Goal: Task Accomplishment & Management: Complete application form

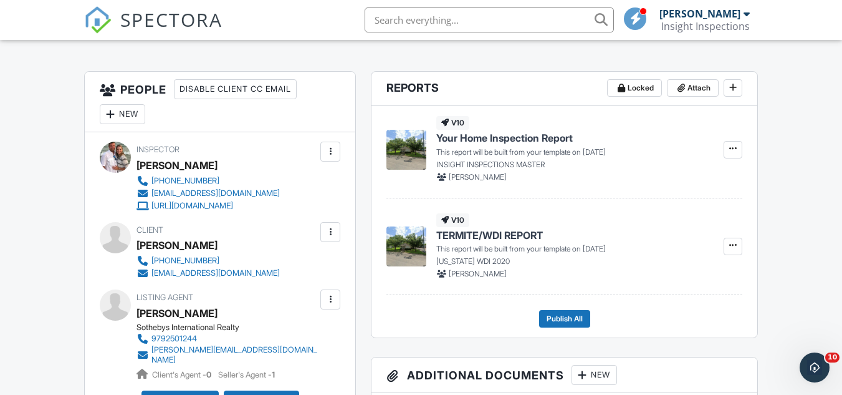
scroll to position [298, 0]
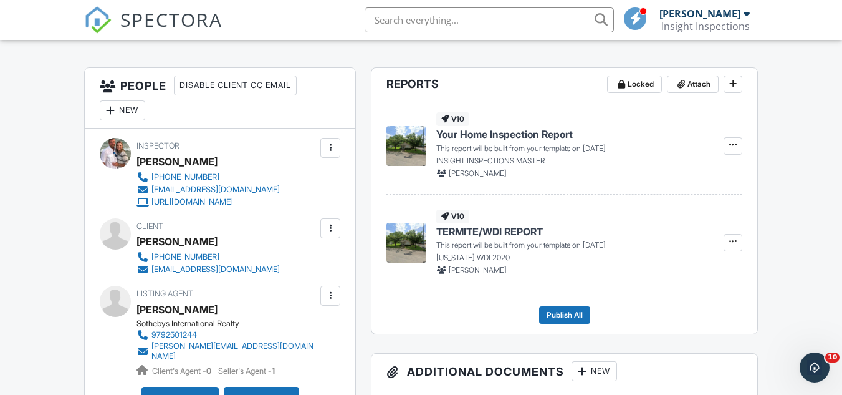
click at [117, 112] on div "New" at bounding box center [123, 110] width 46 height 20
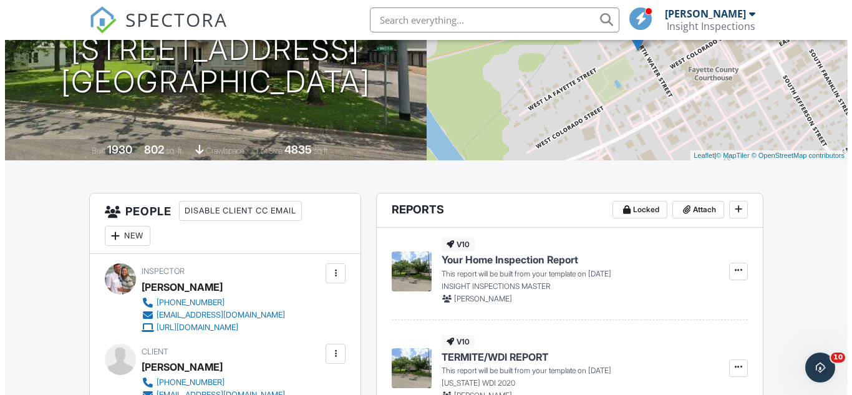
scroll to position [173, 0]
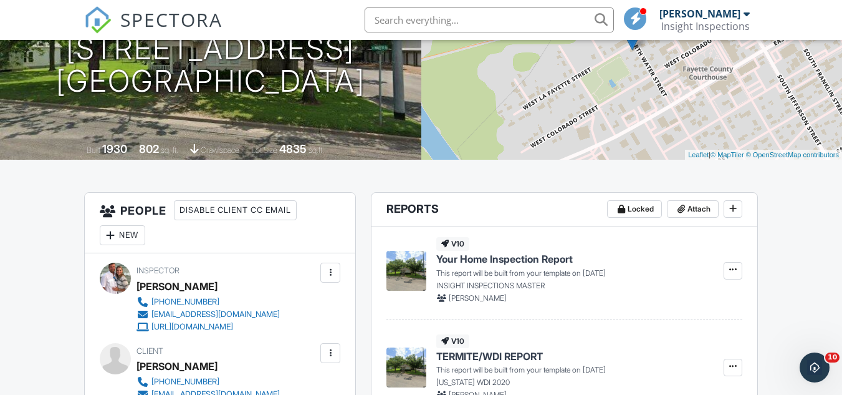
click at [125, 231] on div "New" at bounding box center [123, 235] width 46 height 20
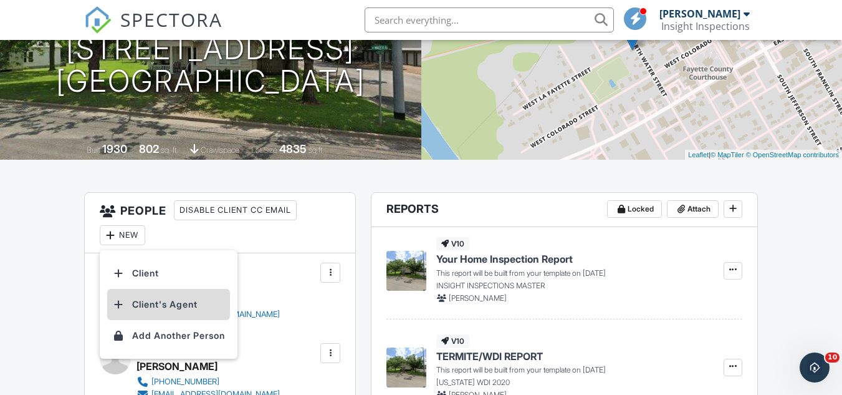
click at [150, 301] on li "Client's Agent" at bounding box center [168, 304] width 123 height 31
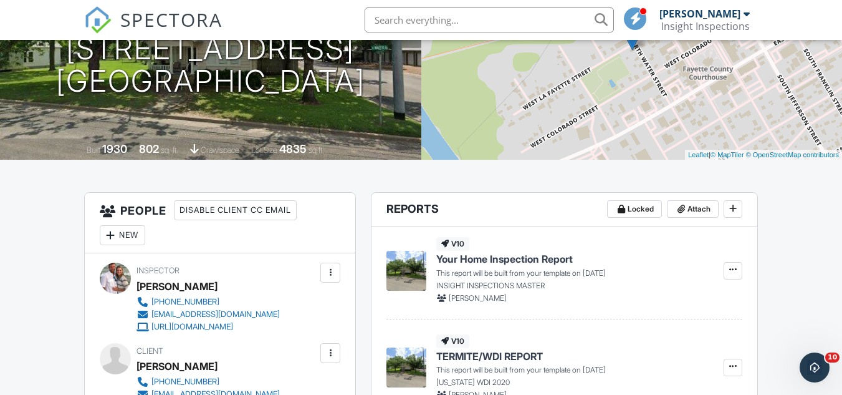
click at [120, 238] on div "New" at bounding box center [123, 235] width 46 height 20
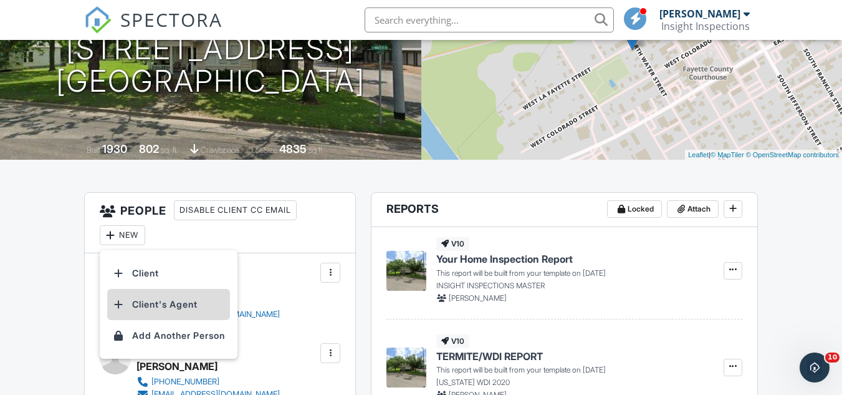
click at [147, 306] on li "Client's Agent" at bounding box center [168, 304] width 123 height 31
